Goal: Transaction & Acquisition: Purchase product/service

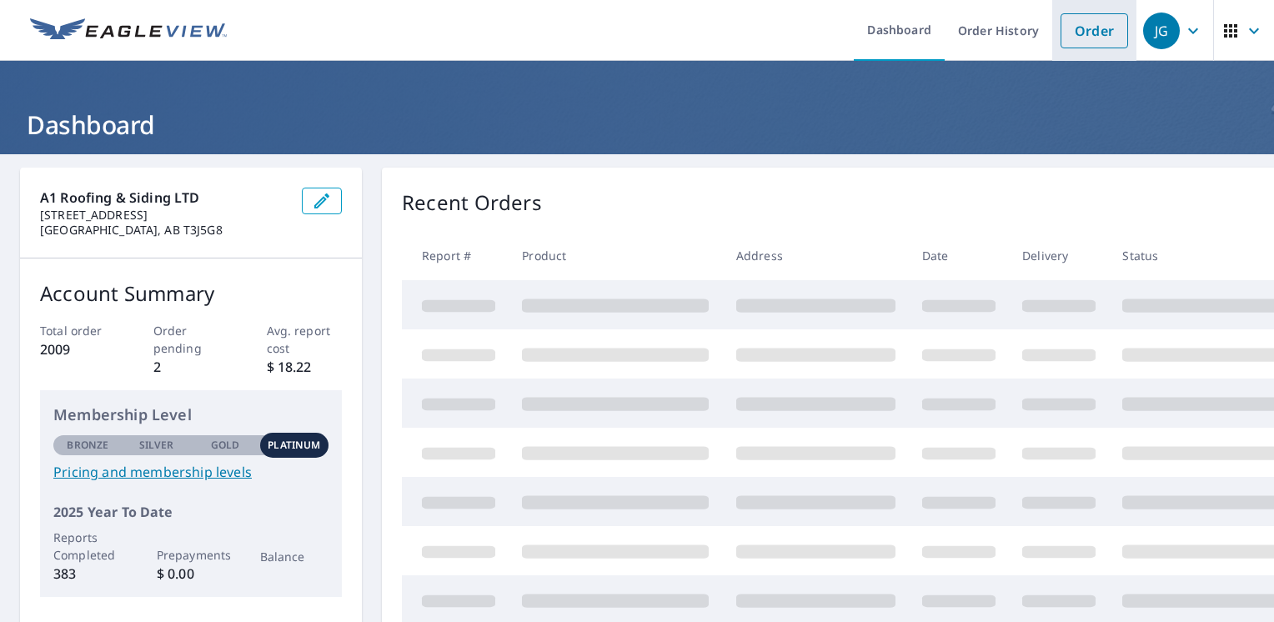
click at [1071, 32] on link "Order" at bounding box center [1094, 30] width 68 height 35
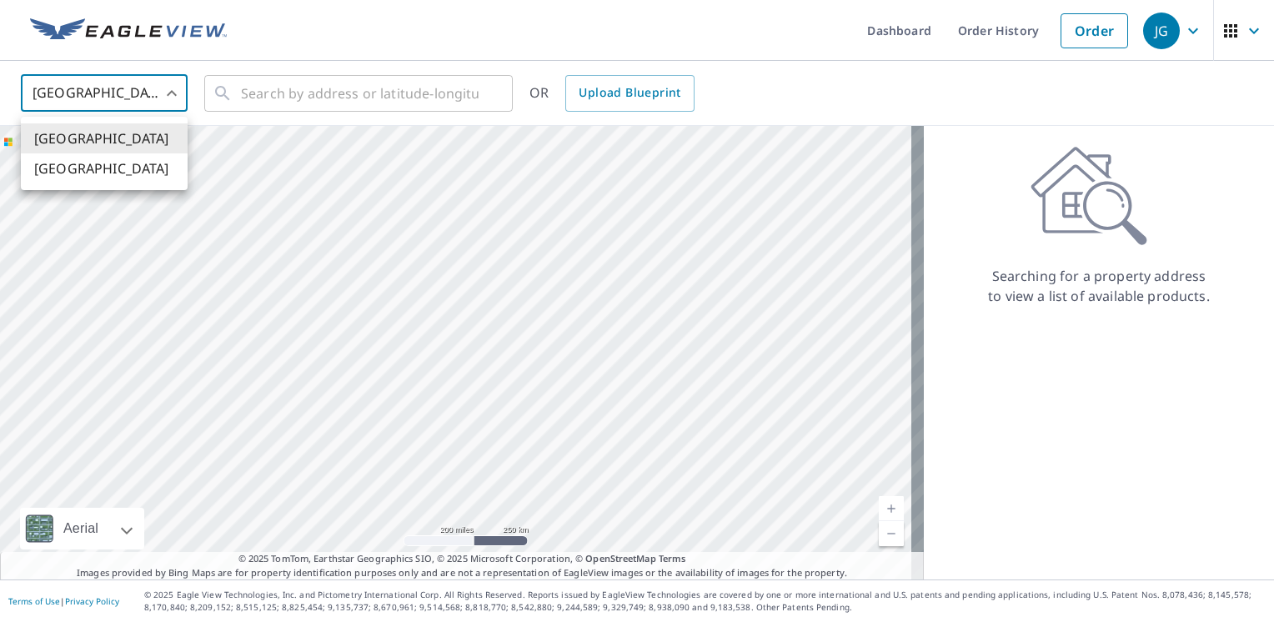
click at [155, 90] on body "JG JG Dashboard Order History Order JG United States US ​ ​ OR Upload Blueprint…" at bounding box center [637, 311] width 1274 height 622
click at [83, 173] on li "[GEOGRAPHIC_DATA]" at bounding box center [104, 168] width 167 height 30
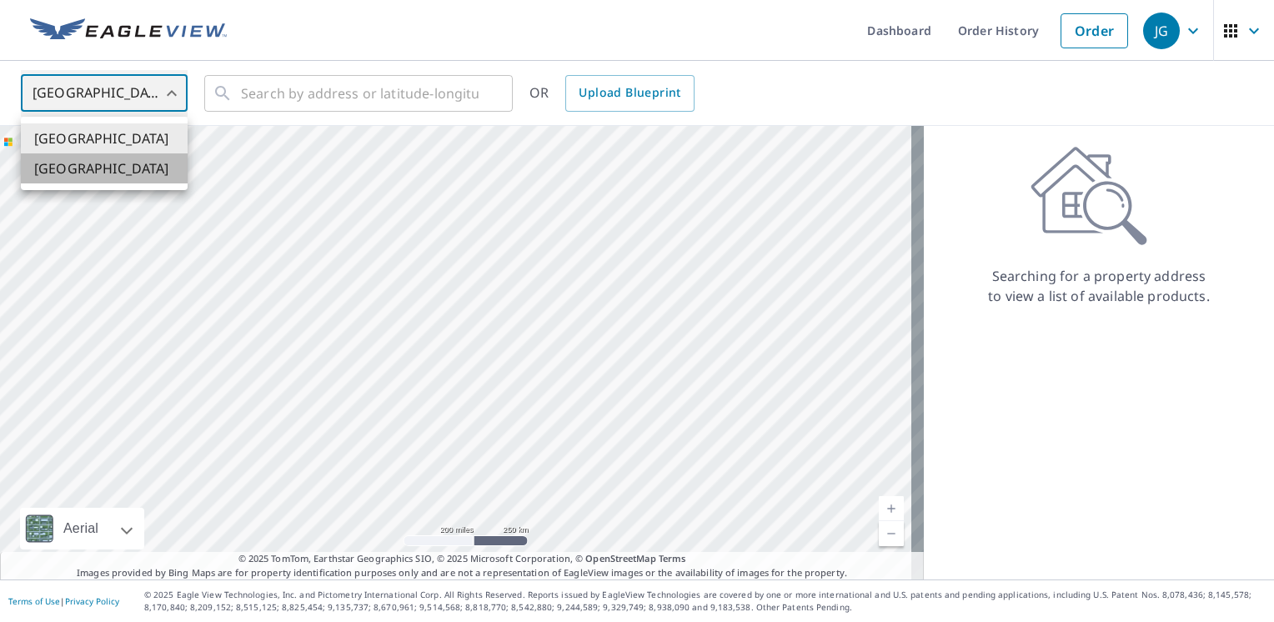
type input "CA"
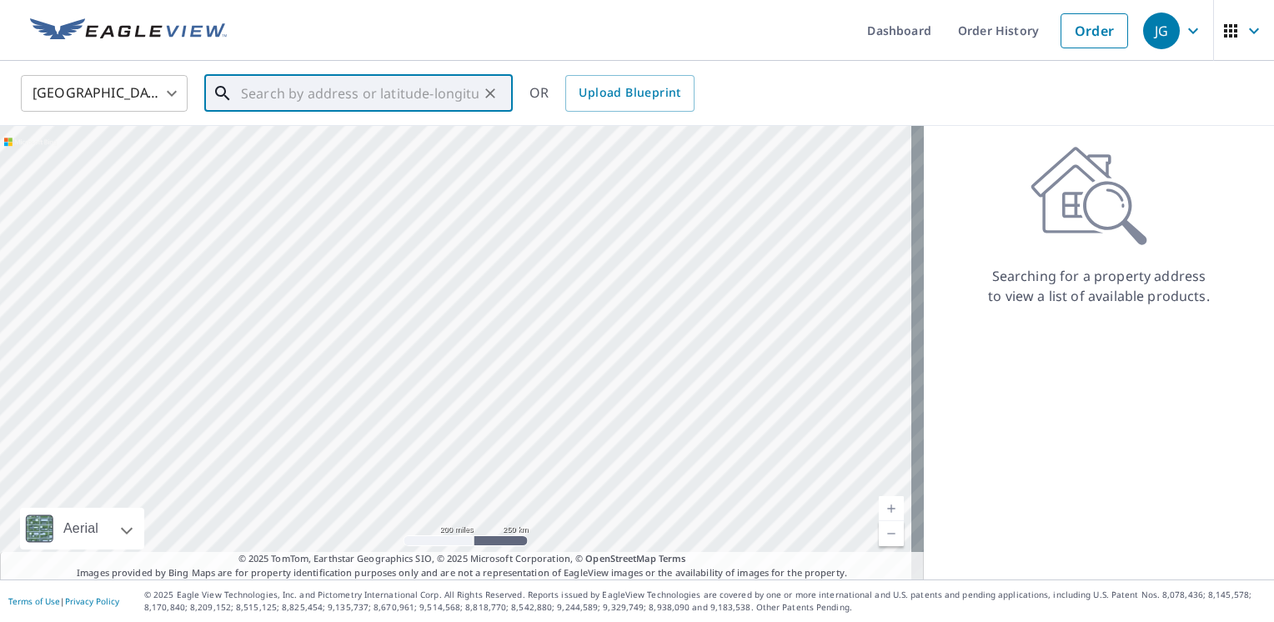
click at [292, 88] on input "text" at bounding box center [360, 93] width 238 height 47
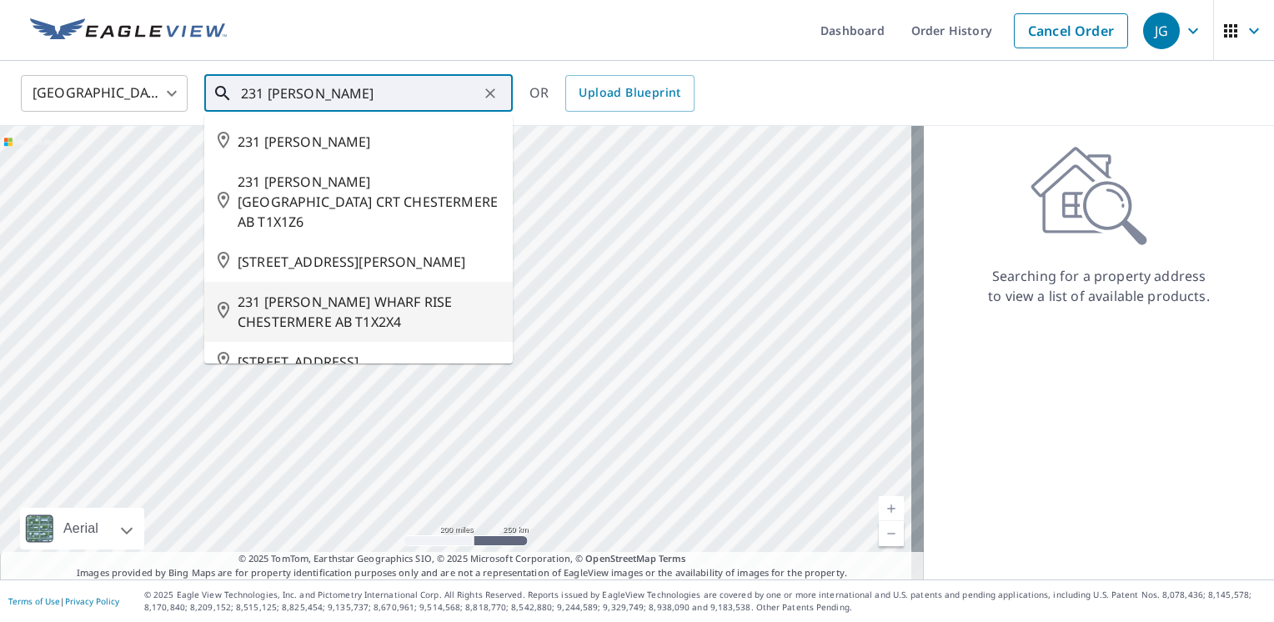
click at [368, 313] on span "231 [PERSON_NAME] WHARF RISE CHESTERMERE AB T1X2X4" at bounding box center [369, 312] width 262 height 40
type input "231 [PERSON_NAME] WHARF RISE CHESTERMERE AB T1X2X4"
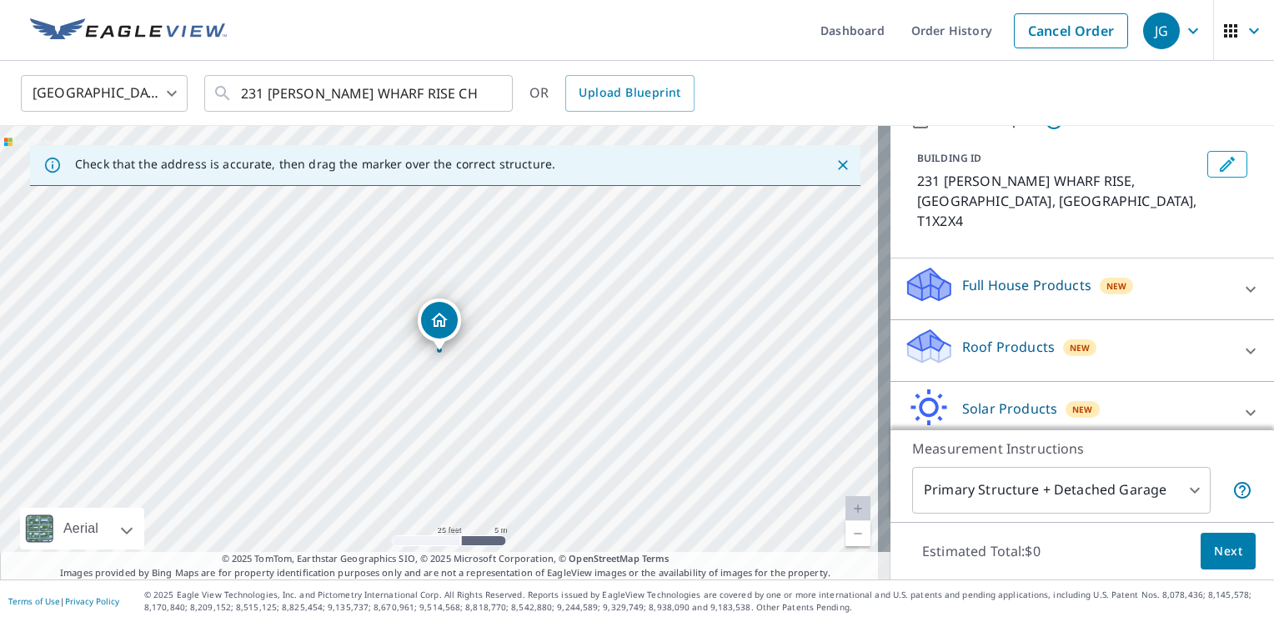
scroll to position [120, 0]
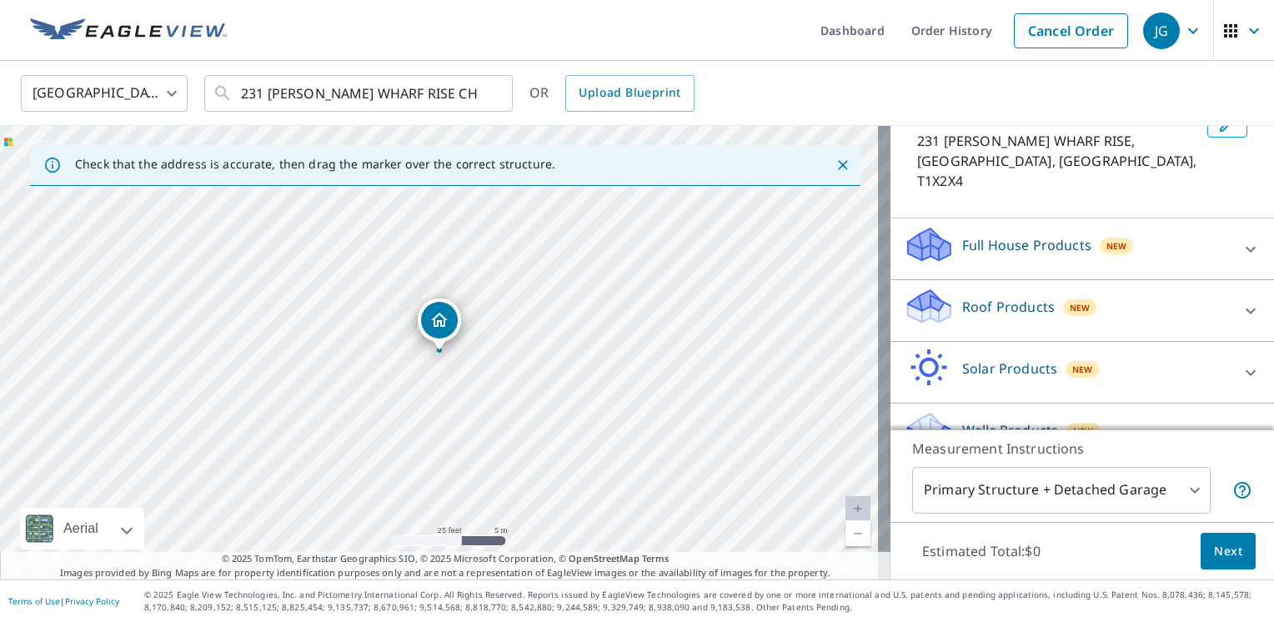
click at [1030, 287] on div "Roof Products New" at bounding box center [1067, 311] width 327 height 48
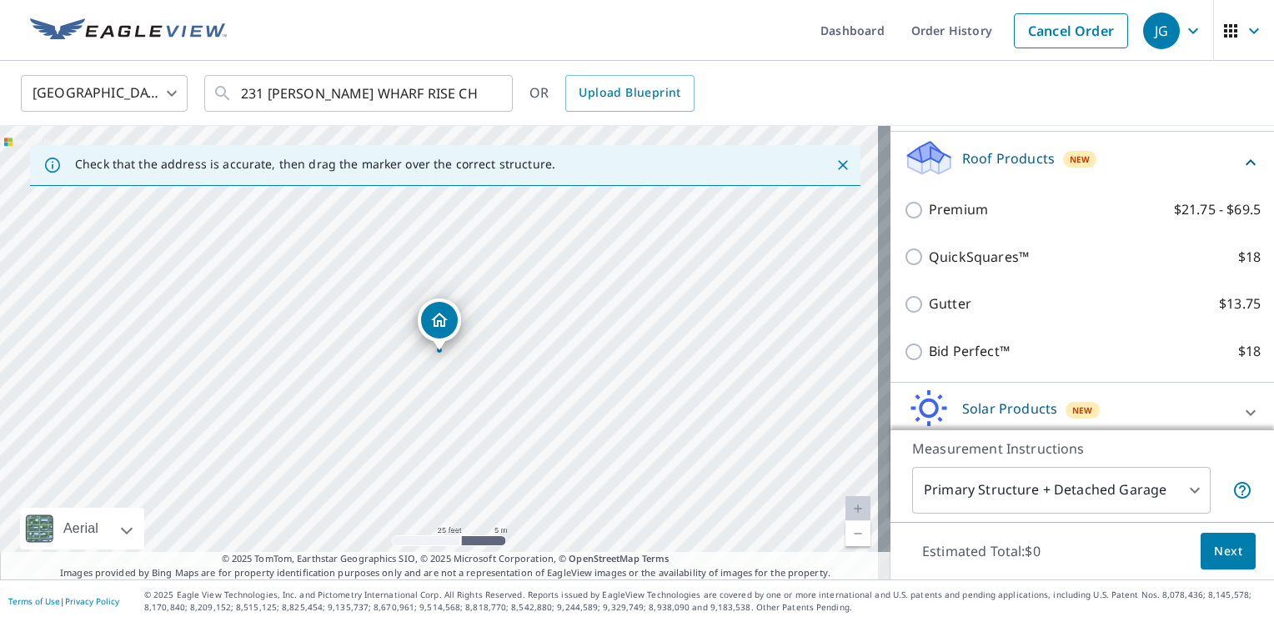
scroll to position [269, 0]
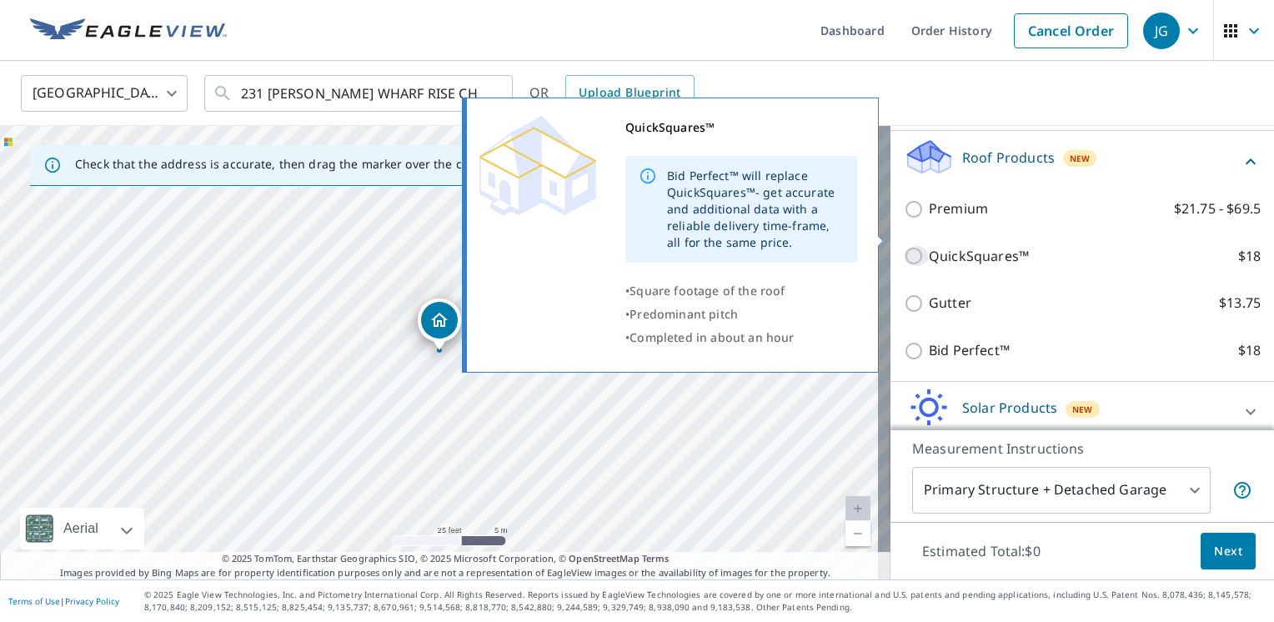
click at [904, 246] on input "QuickSquares™ $18" at bounding box center [916, 256] width 25 height 20
checkbox input "true"
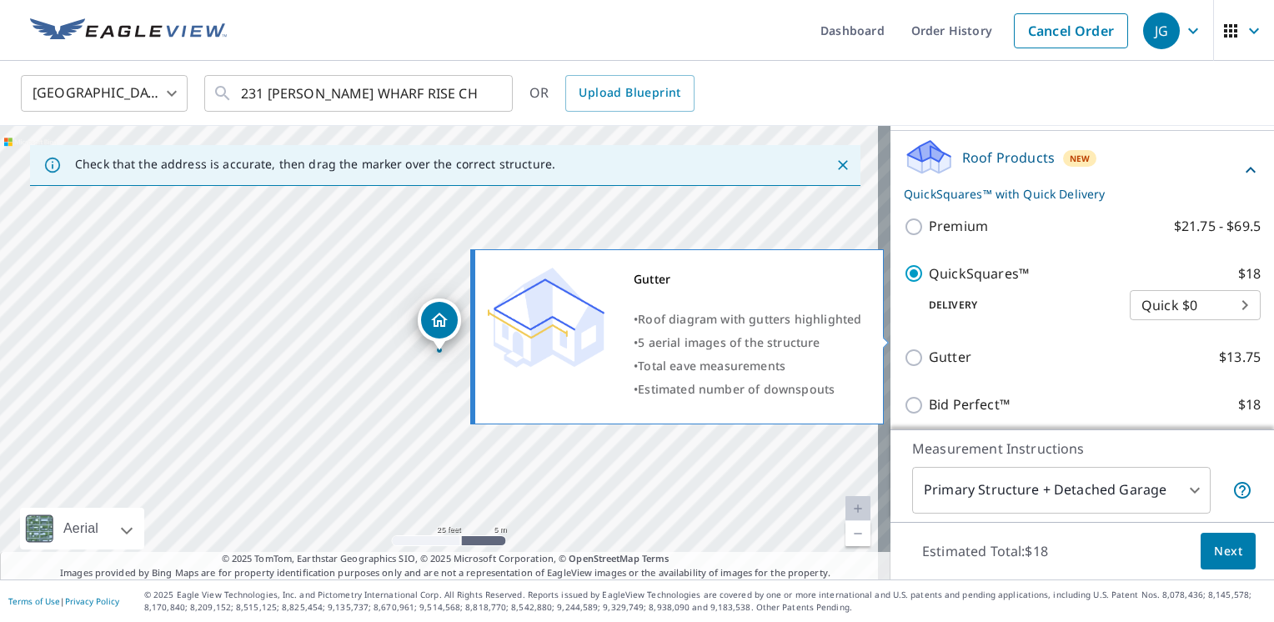
scroll to position [377, 0]
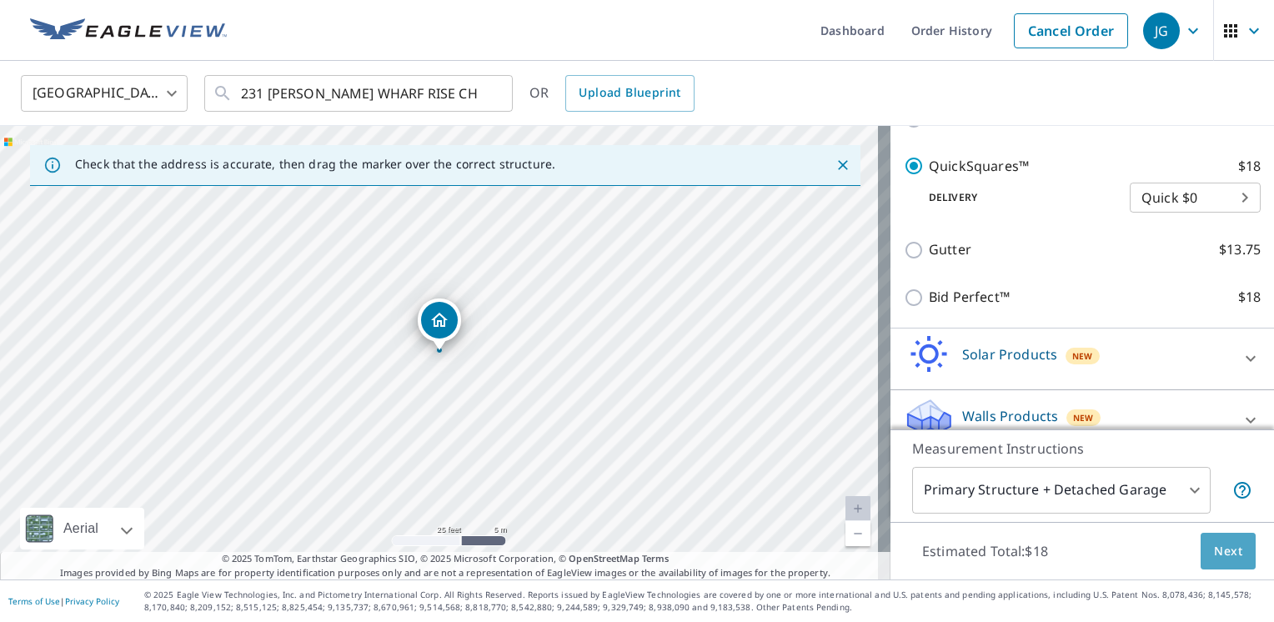
click at [1214, 553] on span "Next" at bounding box center [1228, 551] width 28 height 21
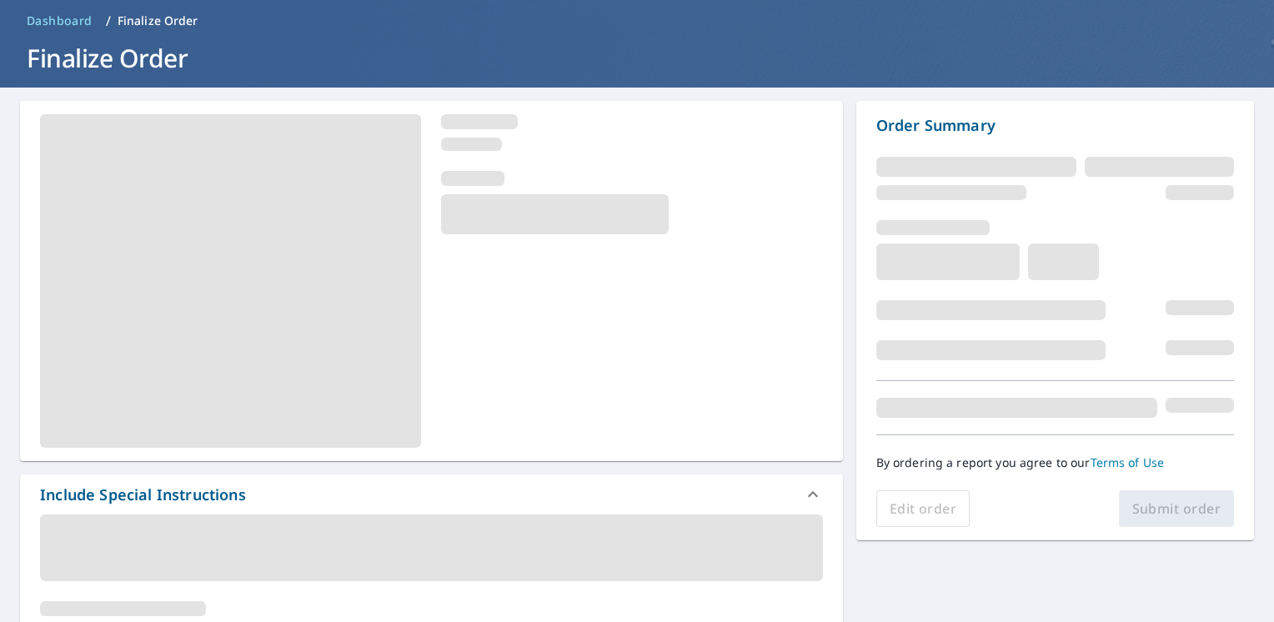
scroll to position [73, 0]
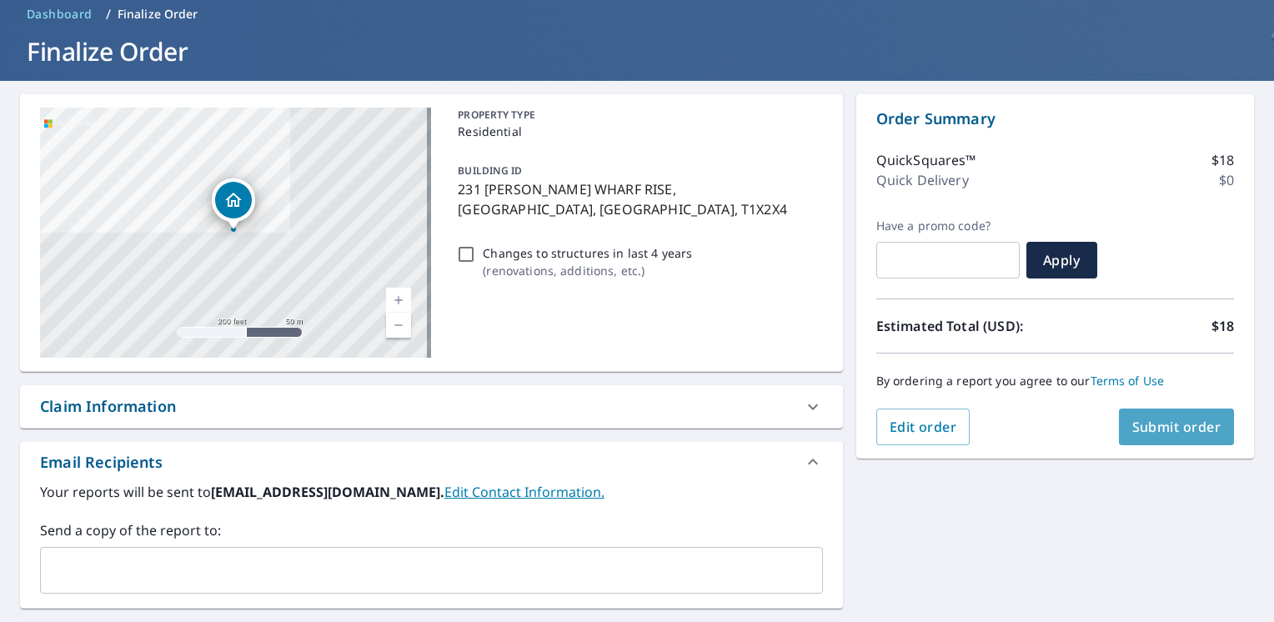
click at [1154, 424] on span "Submit order" at bounding box center [1176, 427] width 89 height 18
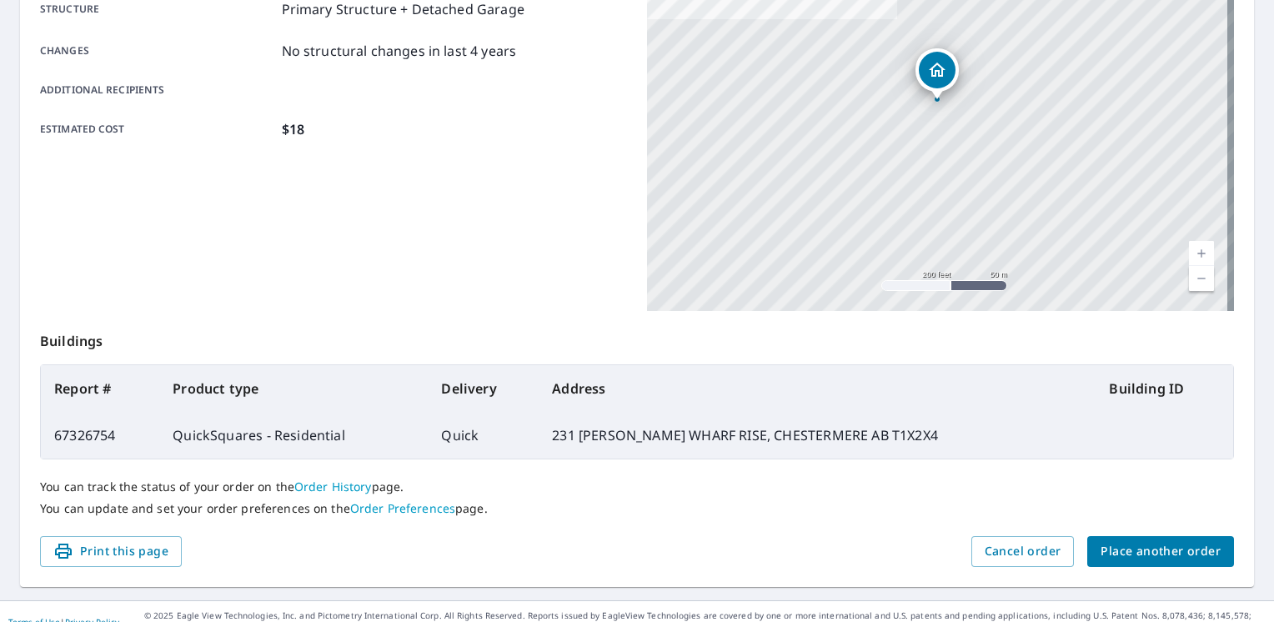
scroll to position [358, 0]
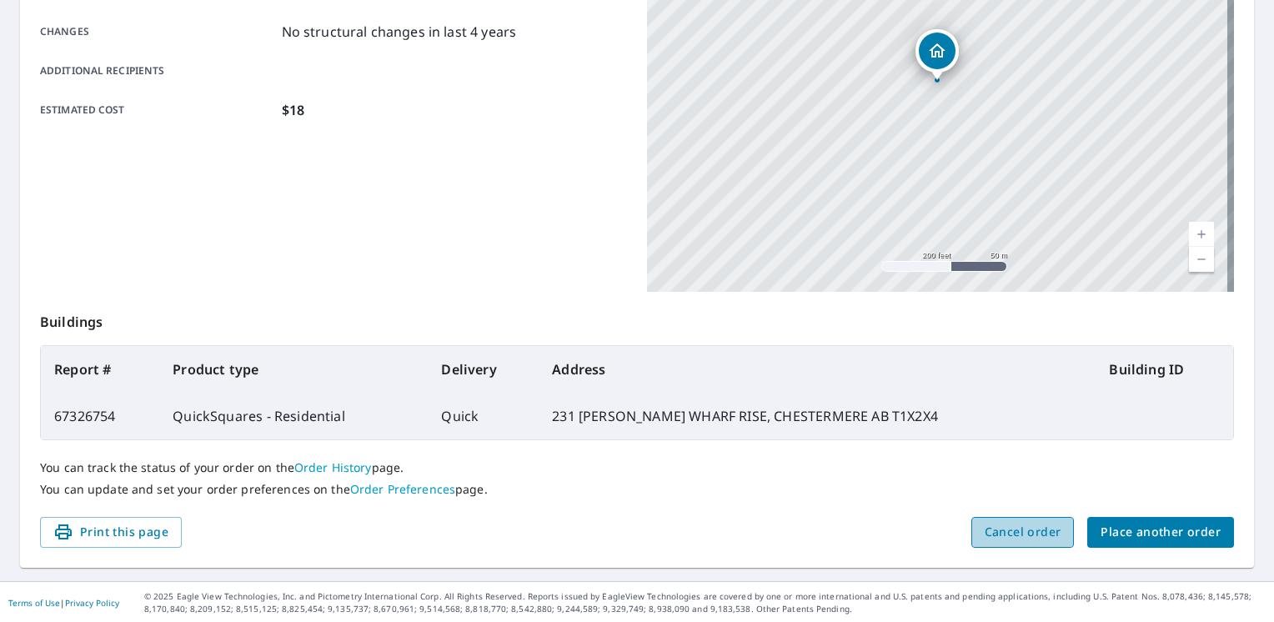
click at [1024, 527] on span "Cancel order" at bounding box center [1023, 532] width 77 height 21
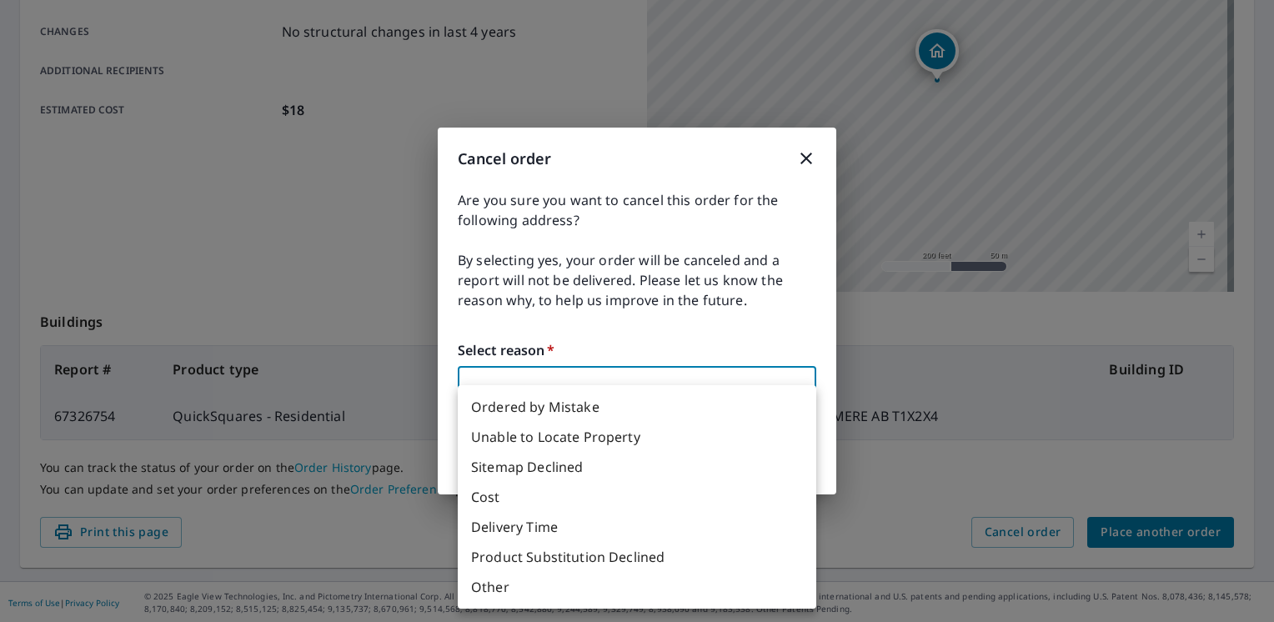
click at [634, 366] on body "JG JG Dashboard Order History Order JG Order Submitted Order details Product ty…" at bounding box center [637, 311] width 1274 height 622
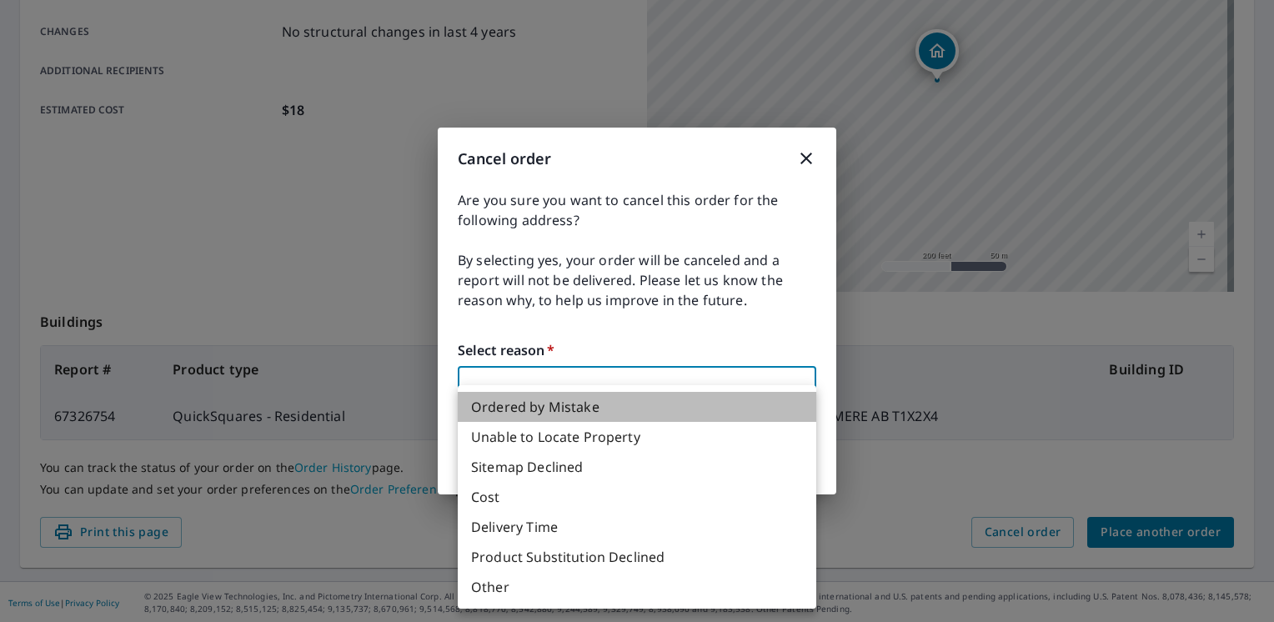
click at [579, 403] on li "Ordered by Mistake" at bounding box center [637, 407] width 359 height 30
type input "30"
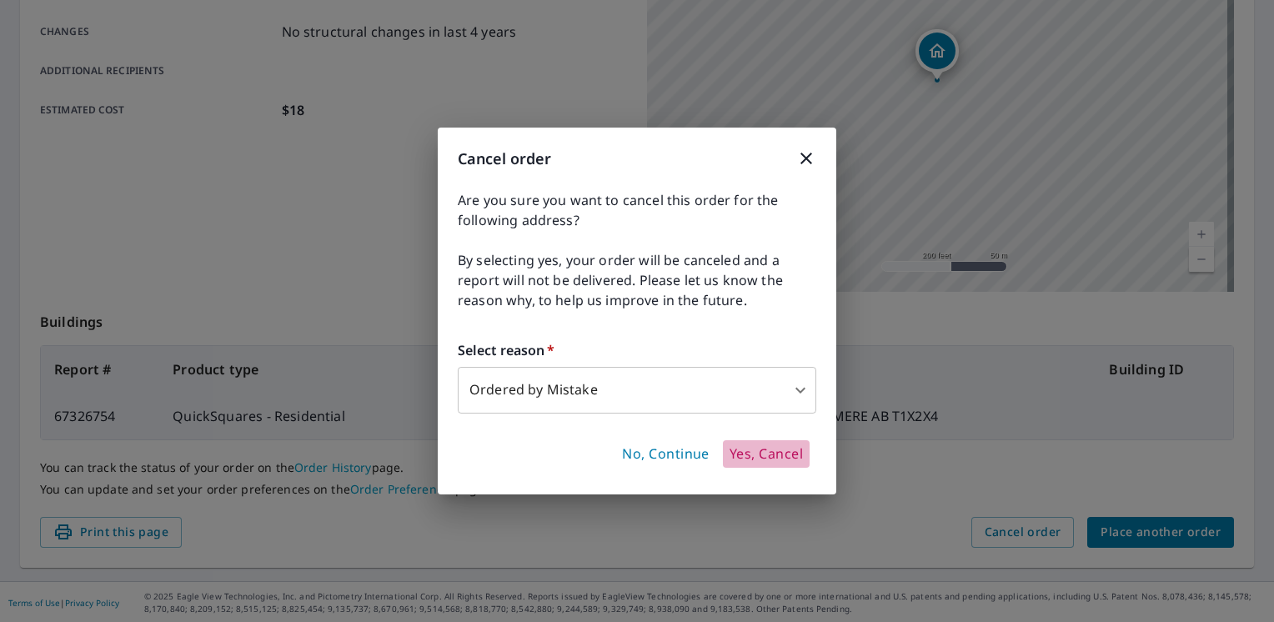
click at [747, 456] on span "Yes, Cancel" at bounding box center [766, 454] width 73 height 18
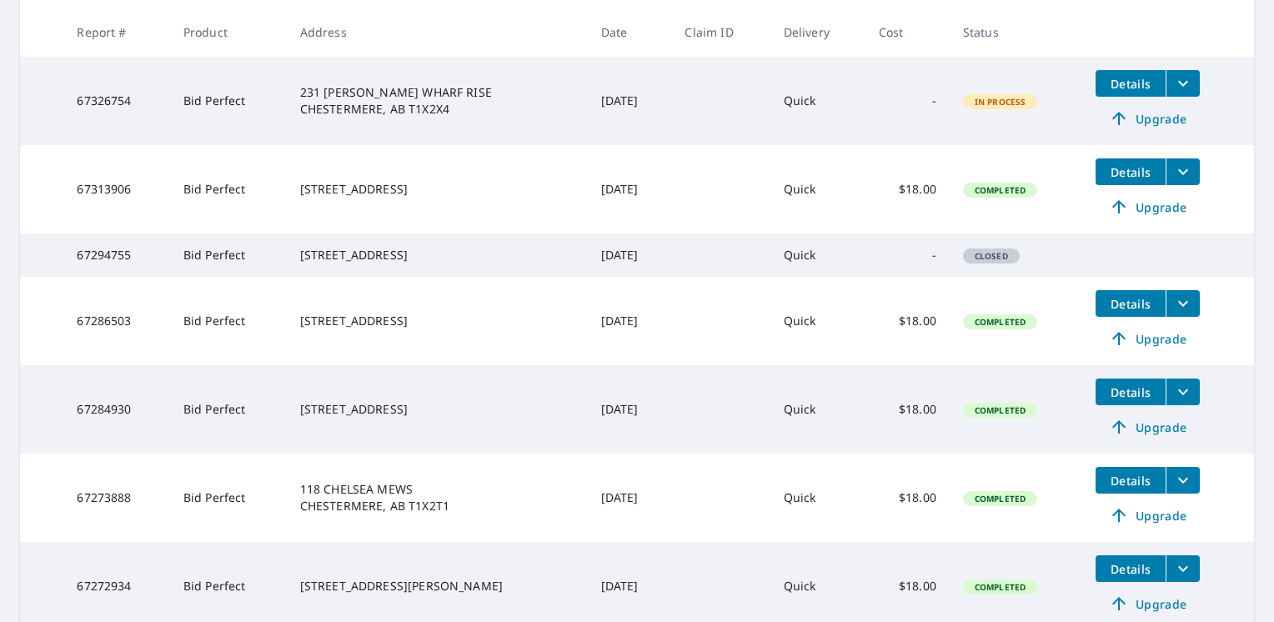
scroll to position [400, 0]
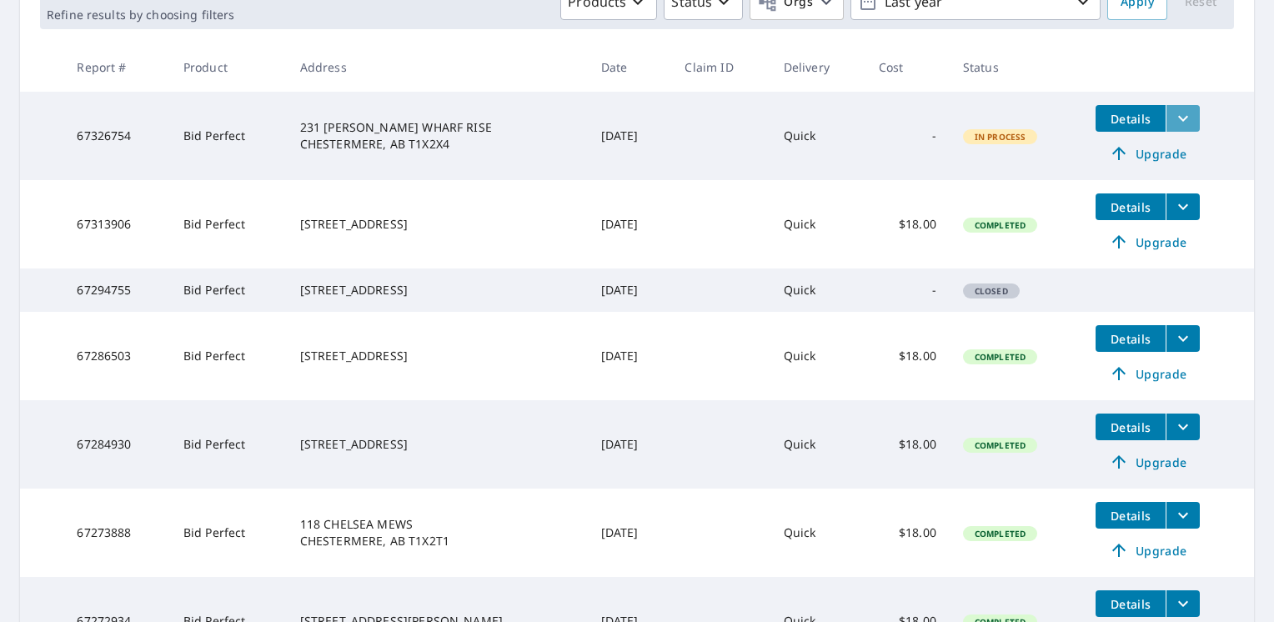
click at [1180, 121] on icon "filesDropdownBtn-67326754" at bounding box center [1183, 118] width 20 height 20
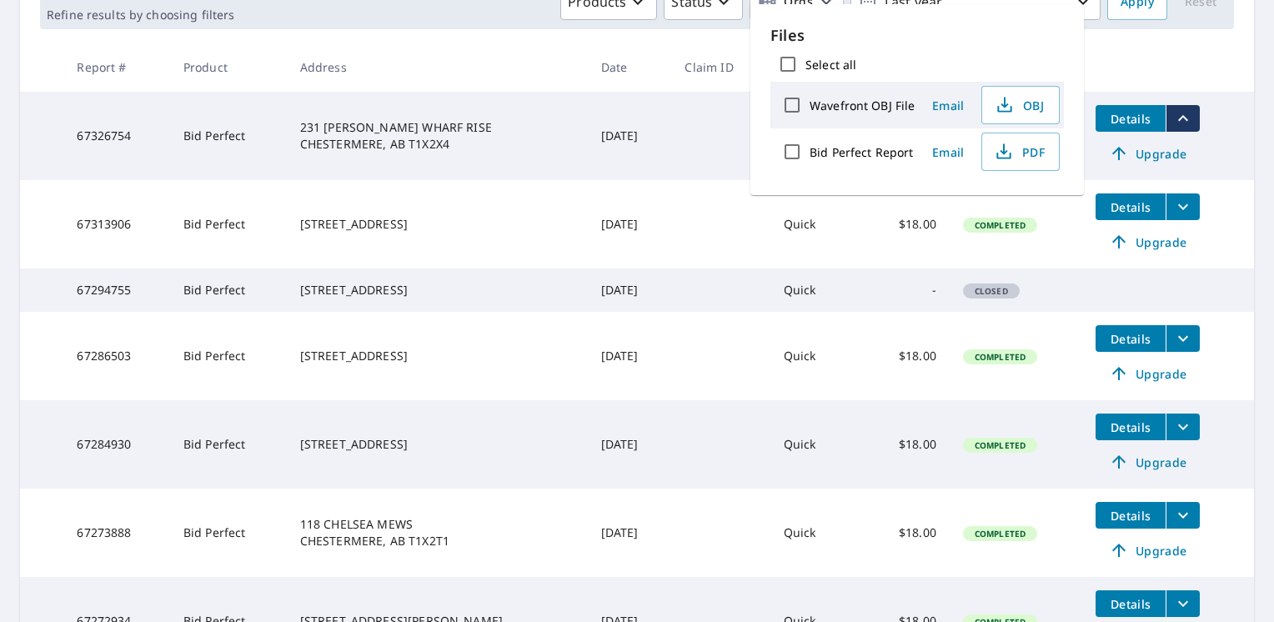
click at [857, 210] on td "Quick" at bounding box center [817, 224] width 95 height 88
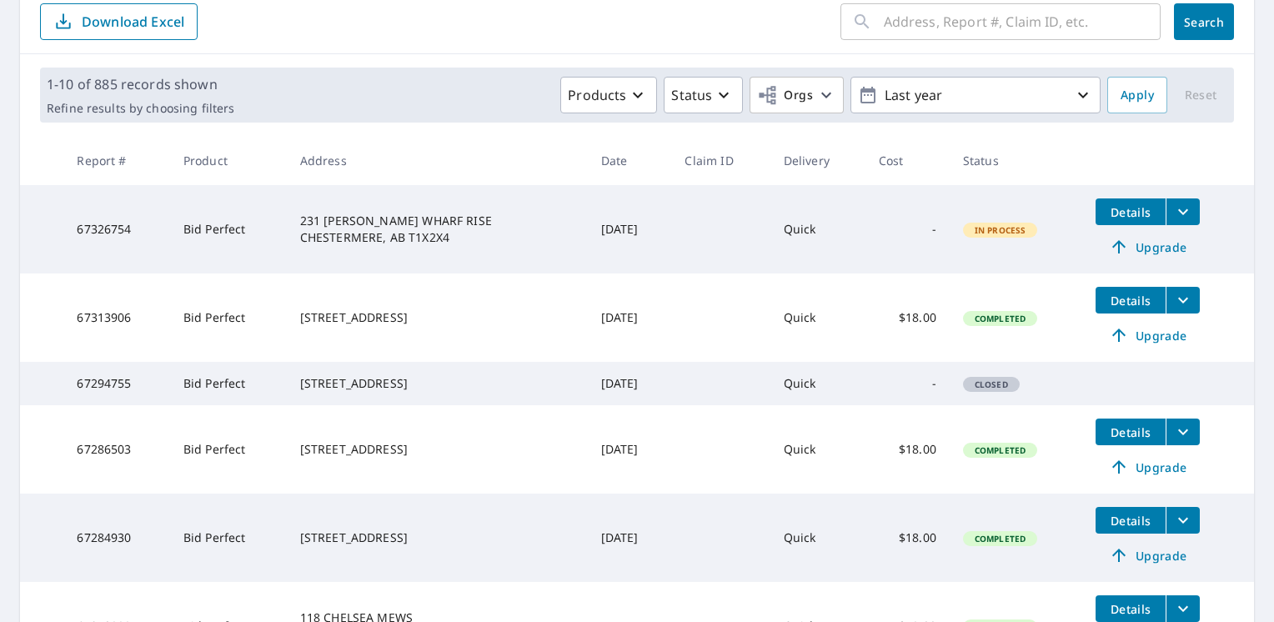
scroll to position [308, 0]
